Goal: Communication & Community: Answer question/provide support

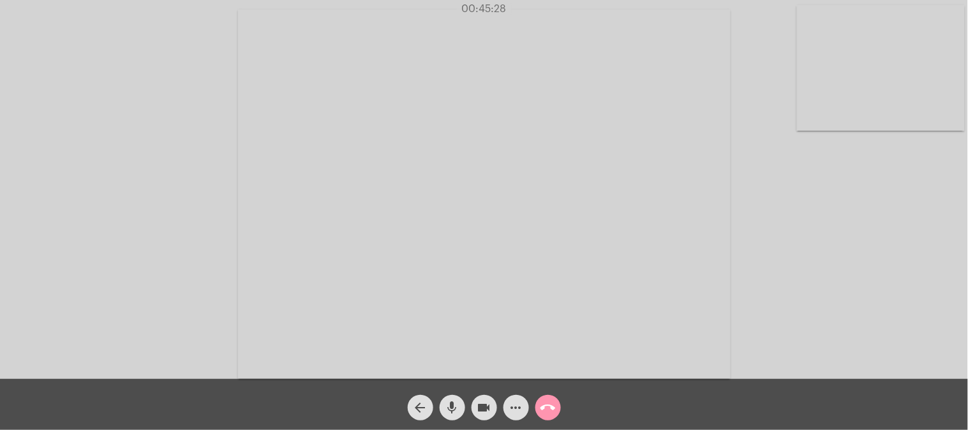
click at [744, 36] on div "Acessando Câmera e Microfone..." at bounding box center [483, 192] width 965 height 379
click at [540, 406] on mat-icon "call_end" at bounding box center [547, 407] width 15 height 15
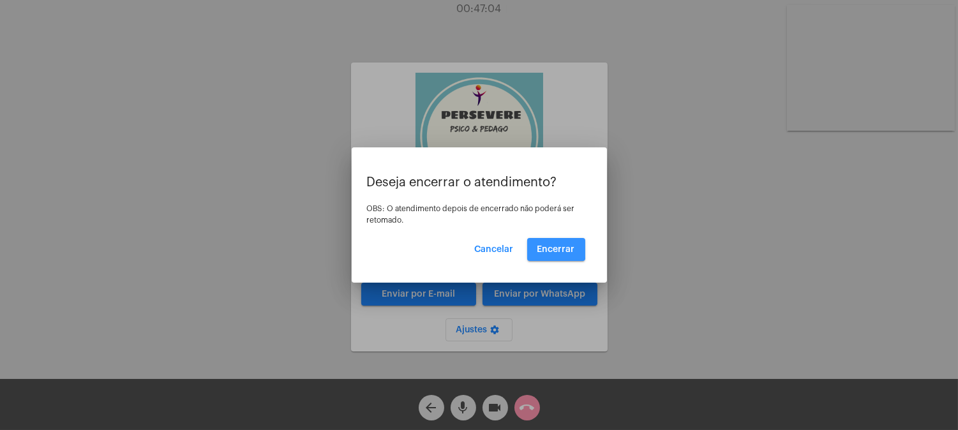
click at [537, 243] on button "Encerrar" at bounding box center [556, 249] width 58 height 23
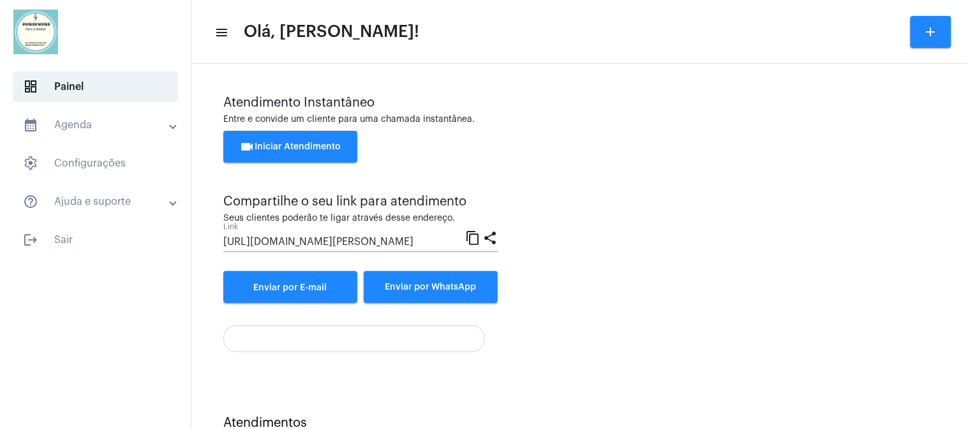
click at [285, 138] on button "videocam Iniciar Atendimento" at bounding box center [290, 147] width 134 height 32
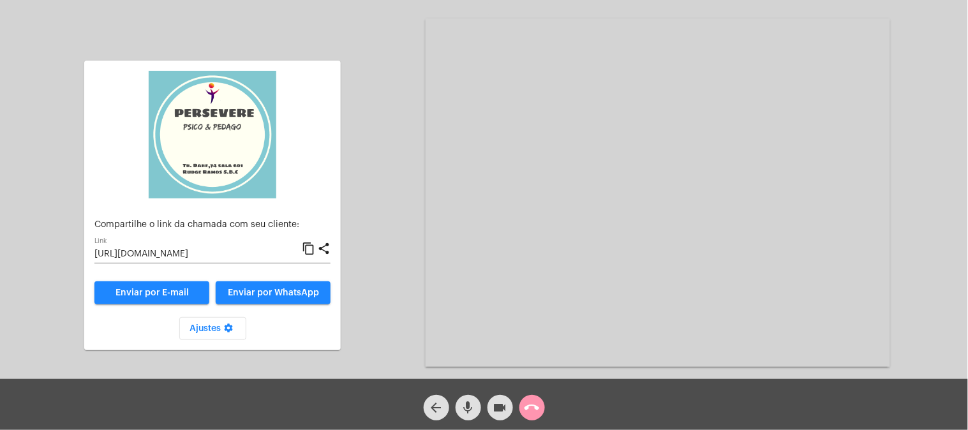
click at [309, 250] on mat-icon "content_copy" at bounding box center [308, 248] width 13 height 15
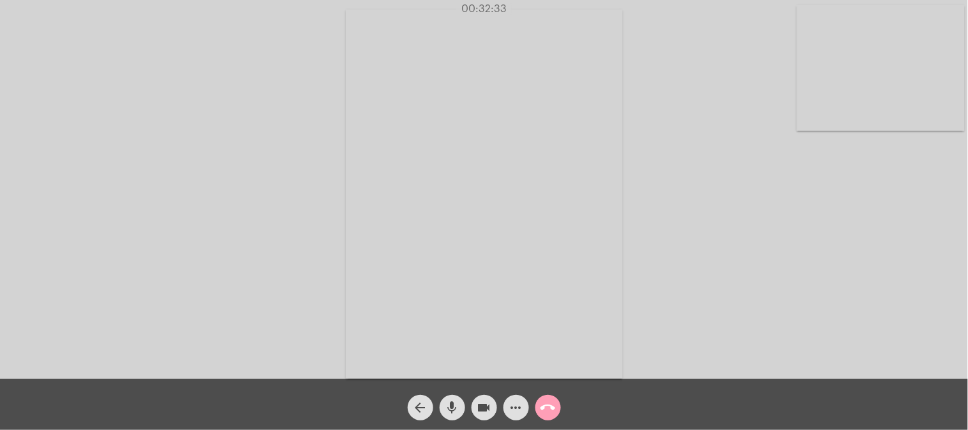
click at [542, 406] on mat-icon "call_end" at bounding box center [547, 407] width 15 height 15
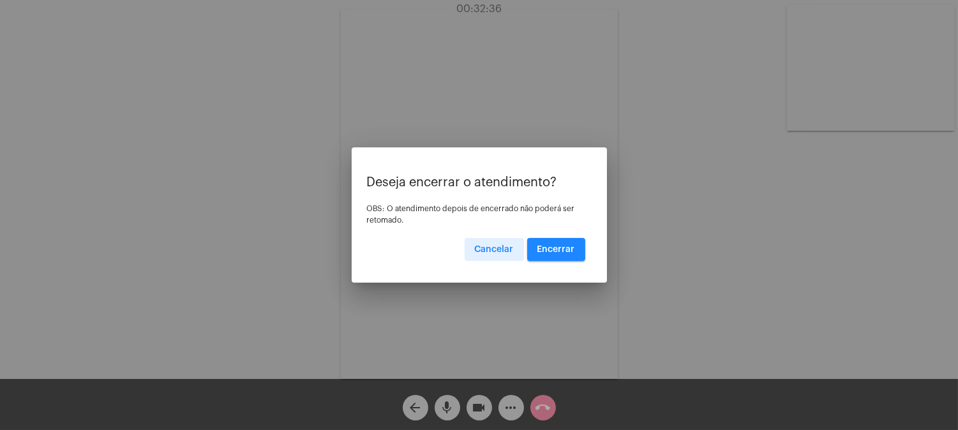
click at [547, 242] on button "Encerrar" at bounding box center [556, 249] width 58 height 23
